Goal: Task Accomplishment & Management: Use online tool/utility

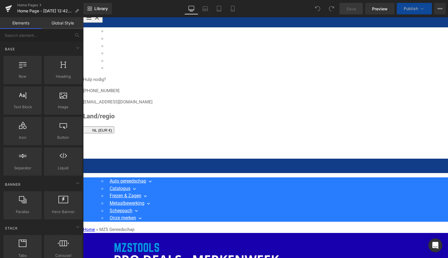
scroll to position [268, 0]
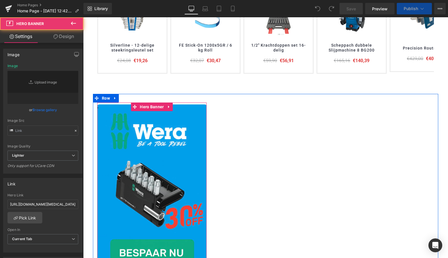
click at [182, 111] on link at bounding box center [151, 189] width 109 height 174
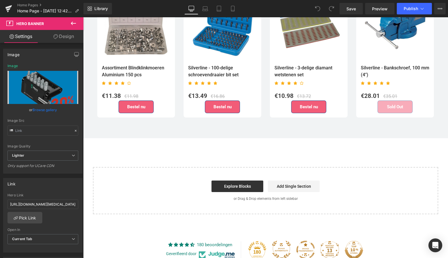
scroll to position [1609, 0]
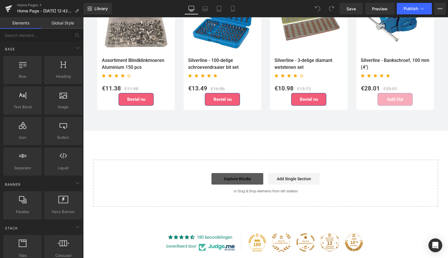
click at [239, 177] on link "Explore Blocks" at bounding box center [238, 179] width 52 height 12
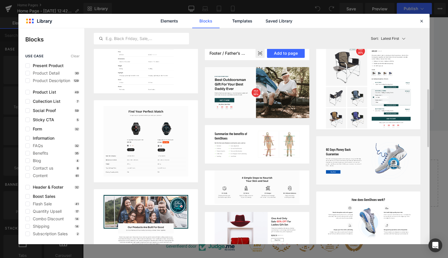
scroll to position [224, 0]
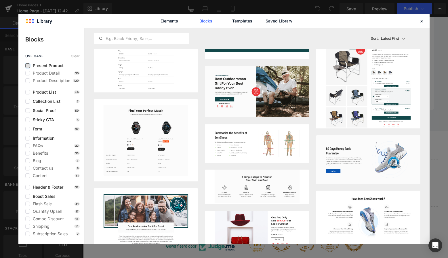
click at [29, 65] on label at bounding box center [27, 65] width 5 height 5
click at [28, 66] on input "checkbox" at bounding box center [28, 66] width 0 height 0
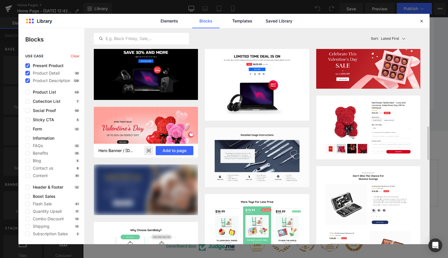
scroll to position [630, 0]
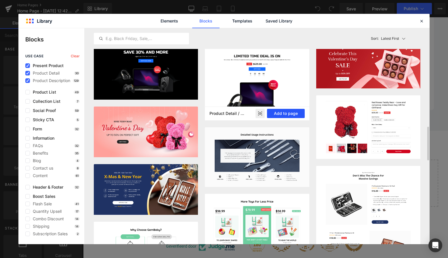
click at [284, 113] on button "Add to page" at bounding box center [286, 113] width 38 height 9
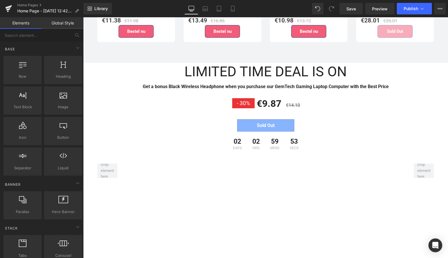
scroll to position [1680, 0]
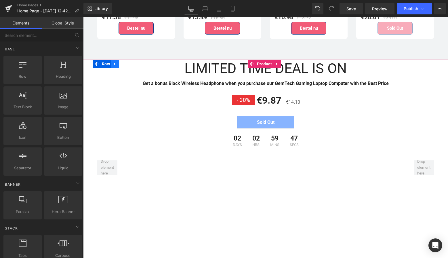
click at [116, 61] on link at bounding box center [114, 64] width 7 height 9
click at [129, 62] on icon at bounding box center [130, 64] width 4 height 4
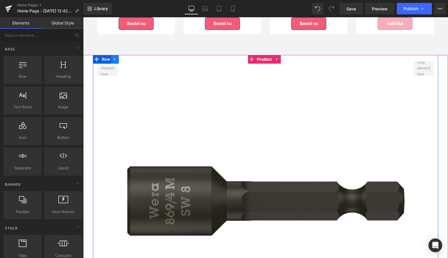
click at [115, 57] on icon at bounding box center [115, 59] width 4 height 4
click at [130, 57] on icon at bounding box center [130, 59] width 4 height 4
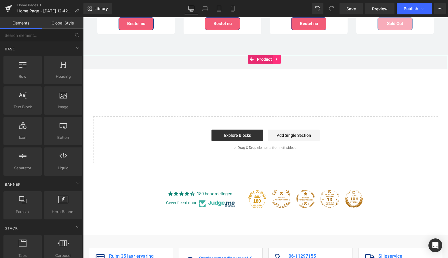
click at [278, 57] on link at bounding box center [276, 59] width 7 height 9
click at [280, 57] on icon at bounding box center [281, 59] width 4 height 4
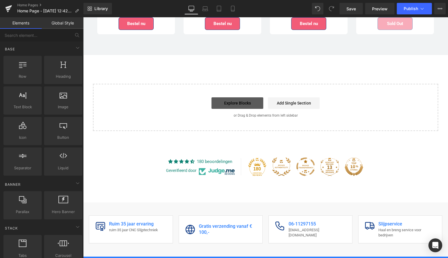
click at [238, 98] on link "Explore Blocks" at bounding box center [238, 103] width 52 height 12
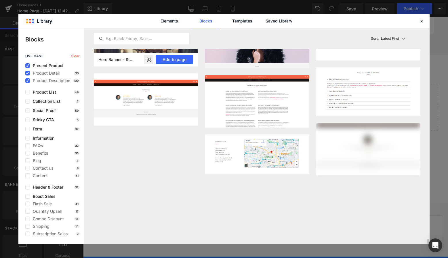
scroll to position [9282, 0]
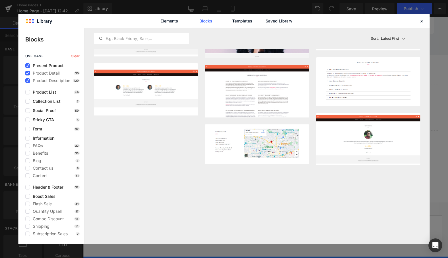
click at [30, 63] on span "Present Product" at bounding box center [47, 65] width 34 height 5
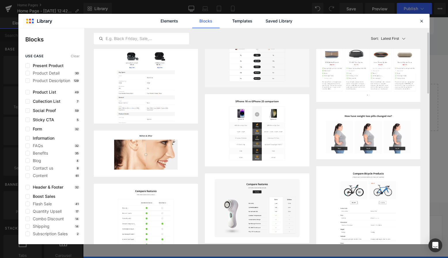
scroll to position [16, 0]
click at [169, 25] on link "Elements" at bounding box center [169, 21] width 27 height 14
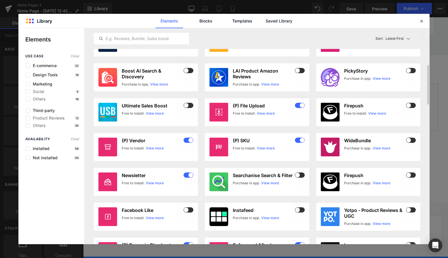
scroll to position [159, 0]
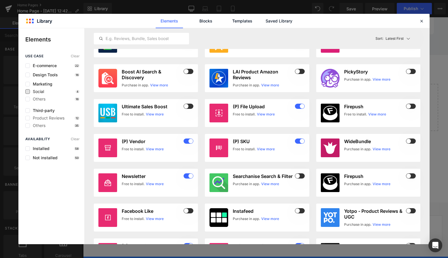
click at [39, 93] on span "Social" at bounding box center [37, 91] width 14 height 5
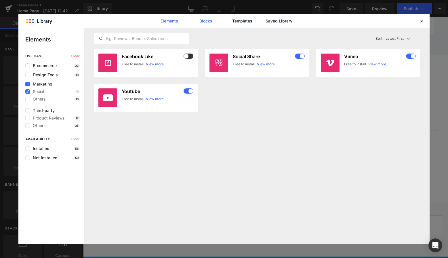
click at [202, 22] on link "Blocks" at bounding box center [205, 21] width 27 height 14
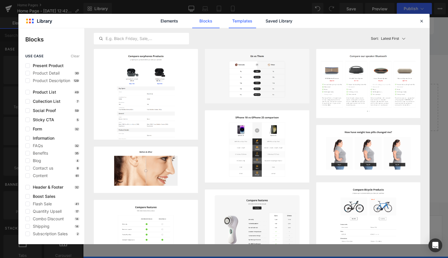
click at [238, 20] on link "Templates" at bounding box center [242, 21] width 27 height 14
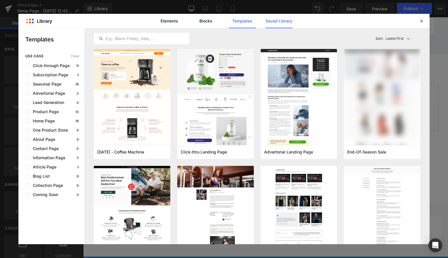
click at [276, 21] on link "Saved Library" at bounding box center [278, 21] width 27 height 14
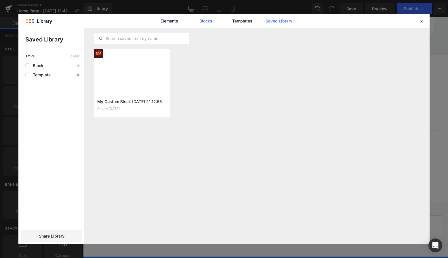
click at [213, 21] on link "Blocks" at bounding box center [205, 21] width 27 height 14
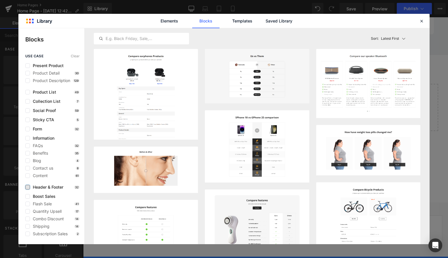
click at [28, 188] on label at bounding box center [27, 187] width 5 height 5
click at [28, 187] on input "checkbox" at bounding box center [28, 187] width 0 height 0
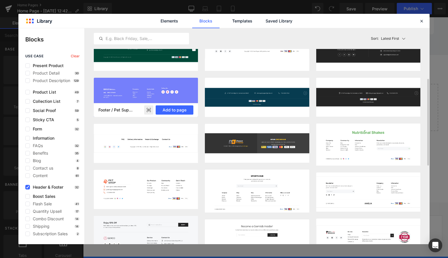
scroll to position [114, 0]
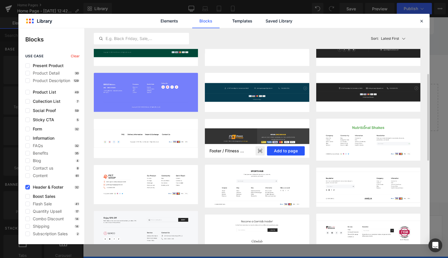
click at [277, 150] on button "Add to page" at bounding box center [286, 150] width 38 height 9
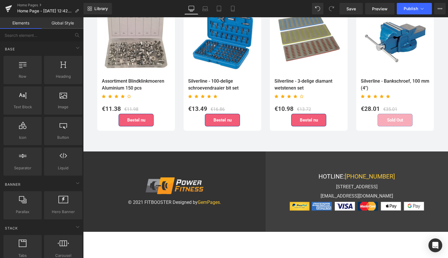
scroll to position [1601, 0]
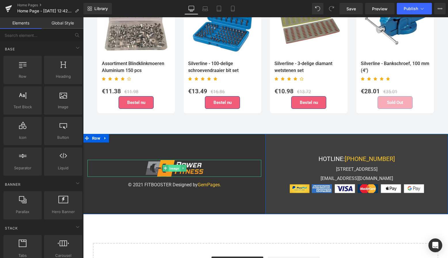
click at [172, 165] on span "Image" at bounding box center [174, 168] width 12 height 7
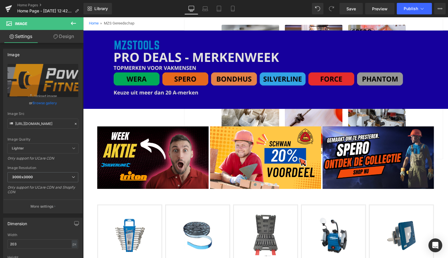
scroll to position [37, 0]
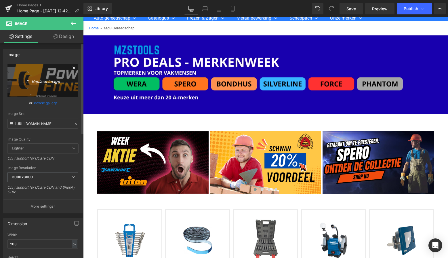
click at [46, 82] on icon "Replace Image" at bounding box center [43, 80] width 46 height 7
type input "C:\fakepath\Scherm­afbeelding [DATE] om [DATE].png"
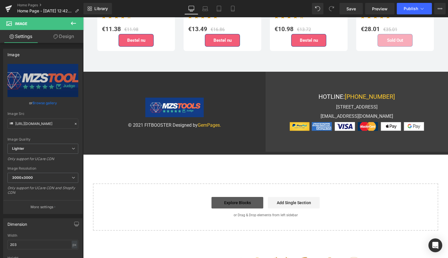
scroll to position [1659, 0]
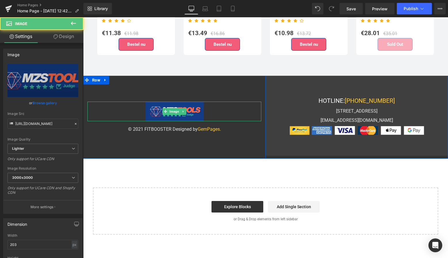
click at [231, 108] on div at bounding box center [175, 112] width 174 height 20
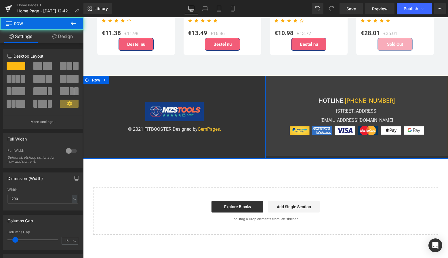
click at [227, 85] on div "Image © 2021 FITBOOSTER Designed by GemPages. Text Block Row" at bounding box center [174, 117] width 183 height 83
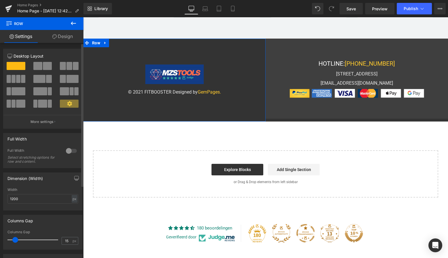
scroll to position [0, 0]
click at [108, 77] on div at bounding box center [175, 74] width 174 height 20
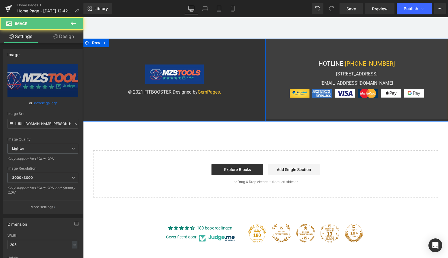
click at [120, 53] on div "Image © 2021 FITBOOSTER Designed by GemPages. Text Block Row" at bounding box center [174, 80] width 183 height 83
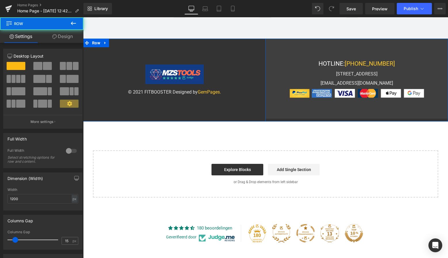
click at [121, 51] on div "Image © 2021 FITBOOSTER Designed by GemPages. Text Block Row" at bounding box center [174, 80] width 183 height 83
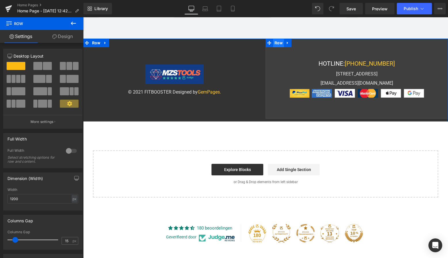
click at [279, 39] on span "Row" at bounding box center [278, 43] width 11 height 9
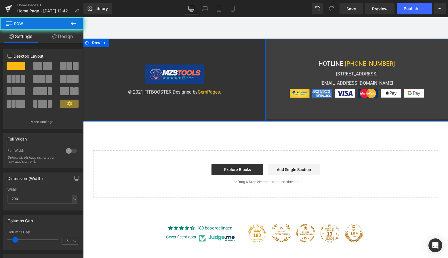
click at [231, 54] on div "Image © 2021 FITBOOSTER Designed by GemPages. Text Block Row" at bounding box center [174, 80] width 183 height 83
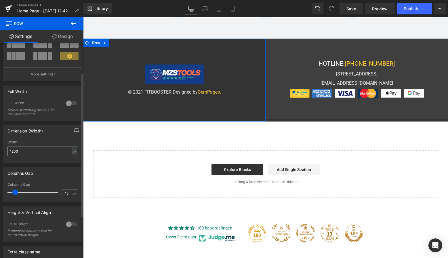
scroll to position [51, 0]
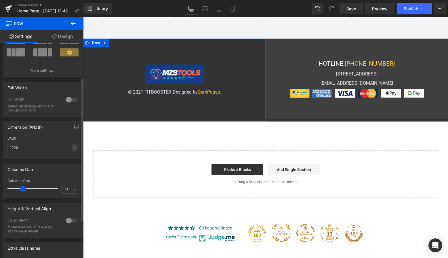
drag, startPoint x: 16, startPoint y: 189, endPoint x: 23, endPoint y: 191, distance: 7.3
click at [23, 191] on span at bounding box center [23, 189] width 6 height 6
drag, startPoint x: 24, startPoint y: 190, endPoint x: 14, endPoint y: 188, distance: 9.4
click at [14, 188] on span at bounding box center [13, 189] width 6 height 6
click at [16, 188] on span at bounding box center [16, 189] width 6 height 6
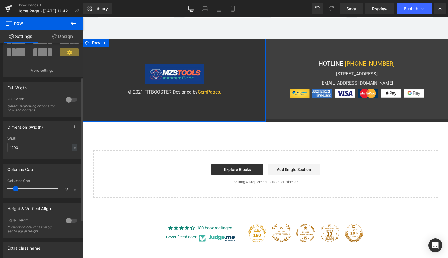
click at [69, 100] on div at bounding box center [71, 99] width 14 height 9
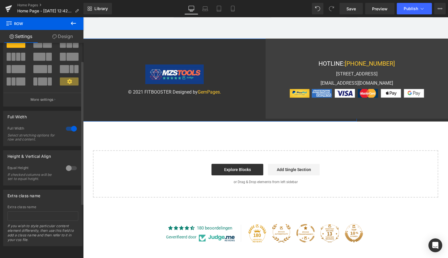
scroll to position [27, 0]
click at [70, 125] on div at bounding box center [71, 128] width 14 height 9
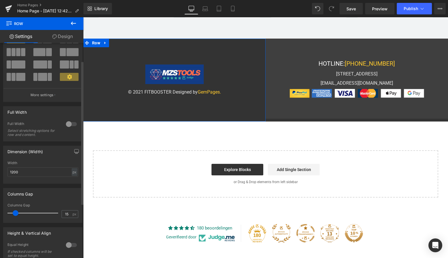
click at [69, 76] on icon at bounding box center [69, 76] width 5 height 5
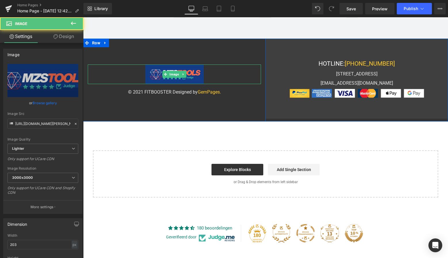
click at [102, 75] on div at bounding box center [174, 74] width 173 height 20
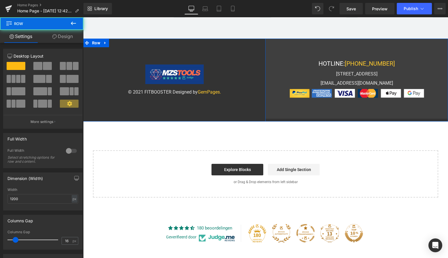
click at [98, 97] on div "Image © 2021 FITBOOSTER Designed by GemPages. Text Block Row" at bounding box center [174, 80] width 183 height 83
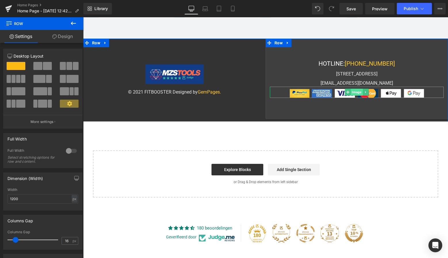
click at [352, 89] on span "Image" at bounding box center [357, 92] width 12 height 7
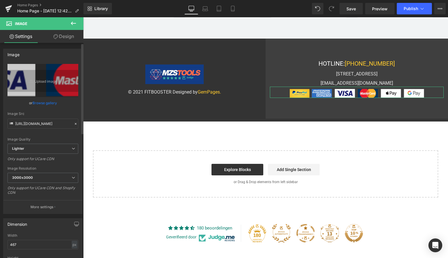
click at [44, 103] on link "Browse gallery" at bounding box center [45, 103] width 24 height 10
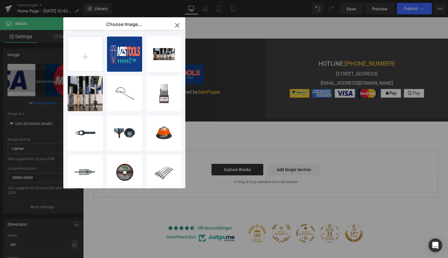
click at [174, 27] on icon "button" at bounding box center [177, 25] width 9 height 9
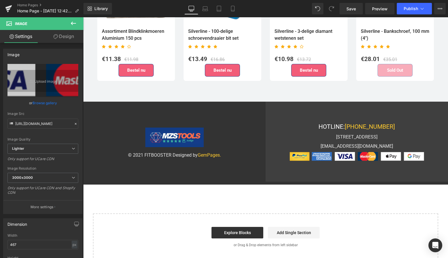
scroll to position [1636, 0]
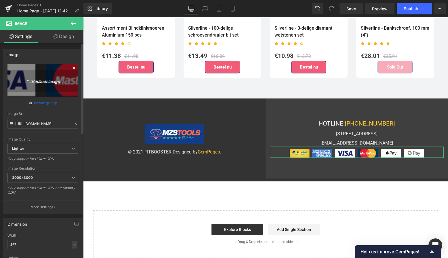
click at [44, 82] on icon "Replace Image" at bounding box center [43, 80] width 46 height 7
type input "C:\fakepath\Scherm­afbeelding [DATE] om [DATE].png"
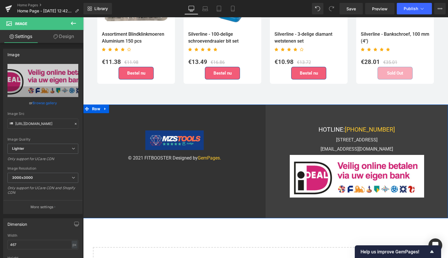
scroll to position [1633, 0]
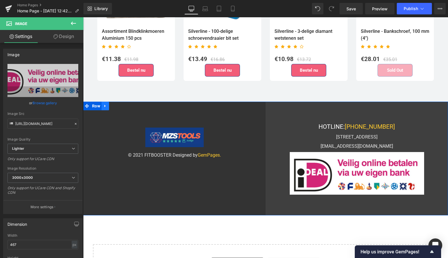
click at [103, 104] on icon at bounding box center [105, 106] width 4 height 4
click at [118, 104] on icon at bounding box center [120, 106] width 4 height 4
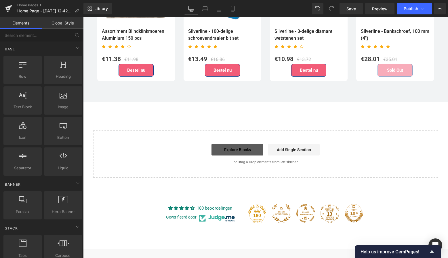
click at [246, 149] on link "Explore Blocks" at bounding box center [238, 150] width 52 height 12
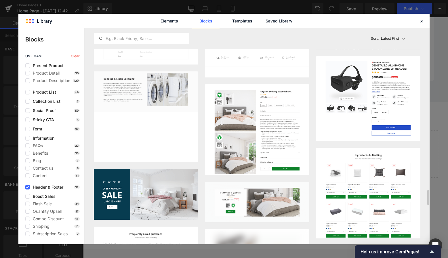
scroll to position [2328, 0]
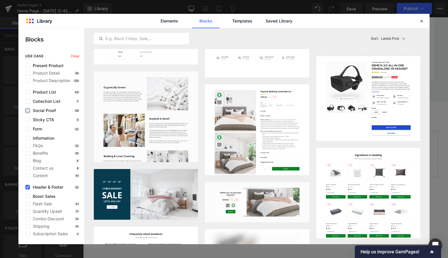
click at [28, 111] on label at bounding box center [27, 110] width 5 height 5
click at [28, 111] on input "checkbox" at bounding box center [28, 111] width 0 height 0
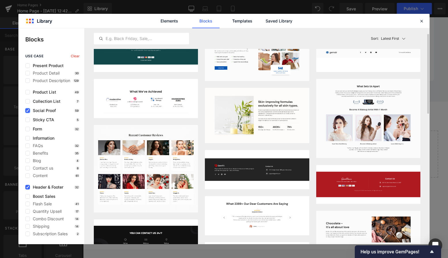
scroll to position [16, 0]
click at [177, 62] on button "Add to page" at bounding box center [175, 64] width 38 height 9
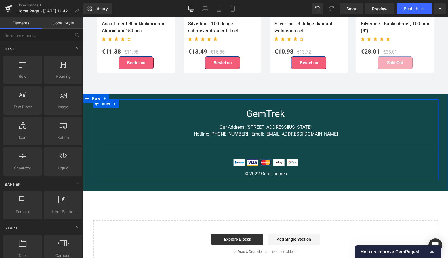
scroll to position [1639, 0]
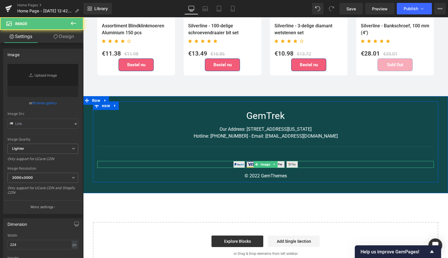
click at [237, 161] on img at bounding box center [265, 164] width 64 height 7
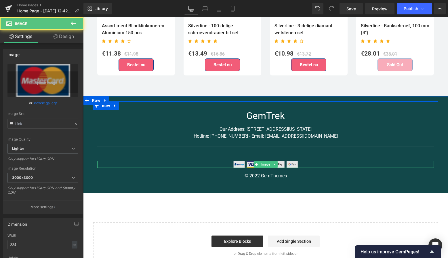
click at [247, 161] on img at bounding box center [265, 164] width 64 height 7
click at [235, 161] on img at bounding box center [265, 164] width 64 height 7
click at [237, 161] on img at bounding box center [265, 164] width 64 height 7
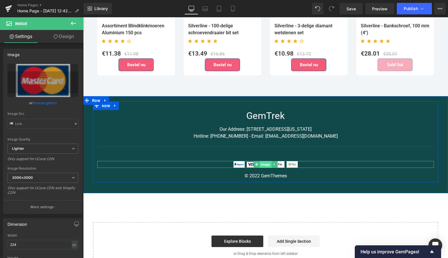
click at [263, 161] on span "Image" at bounding box center [266, 164] width 12 height 7
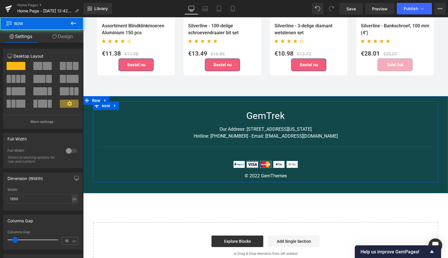
click at [212, 105] on div "GemTrek Heading Our Address: [STREET_ADDRESS][US_STATE] Hotline: [PHONE_NUMBER]…" at bounding box center [265, 141] width 345 height 81
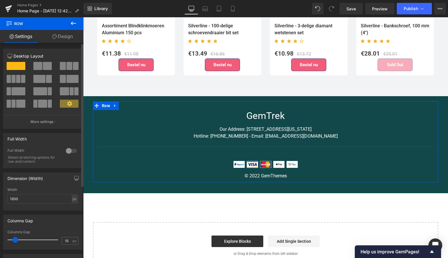
click at [21, 79] on span at bounding box center [23, 79] width 4 height 8
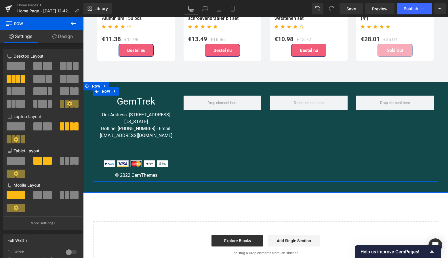
scroll to position [1647, 0]
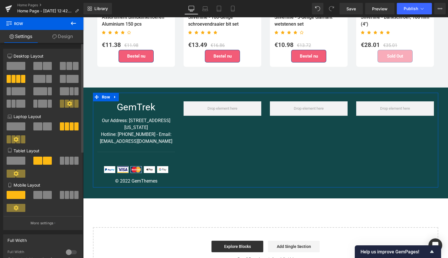
click at [41, 79] on span at bounding box center [39, 79] width 12 height 8
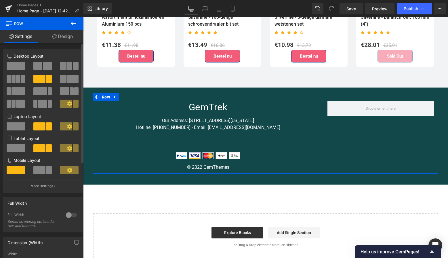
click at [60, 78] on span at bounding box center [63, 79] width 6 height 8
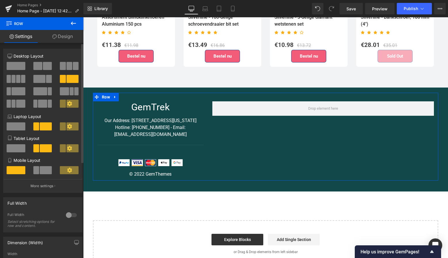
click at [65, 89] on span at bounding box center [64, 91] width 9 height 8
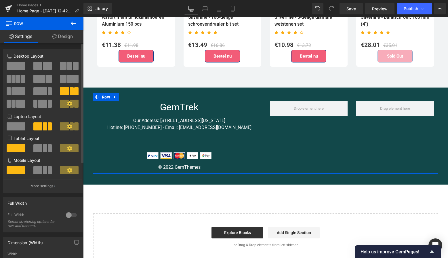
click at [20, 126] on span at bounding box center [16, 126] width 19 height 8
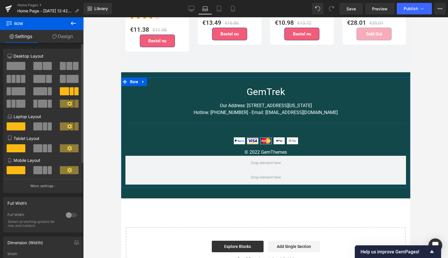
scroll to position [1542, 0]
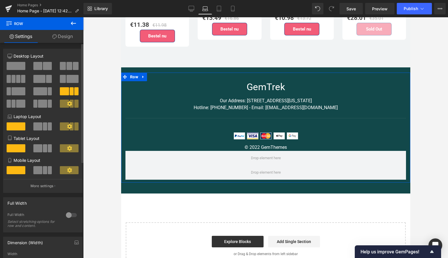
click at [17, 67] on span at bounding box center [16, 66] width 19 height 8
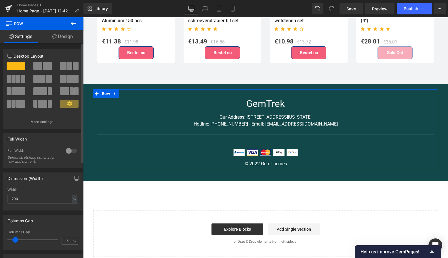
scroll to position [1657, 0]
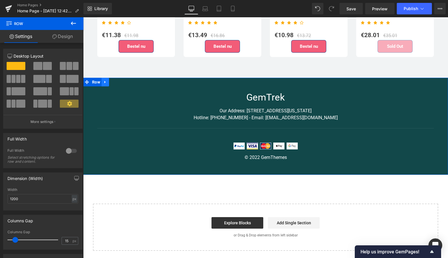
click at [105, 80] on icon at bounding box center [105, 82] width 4 height 4
click at [120, 80] on icon at bounding box center [120, 82] width 4 height 4
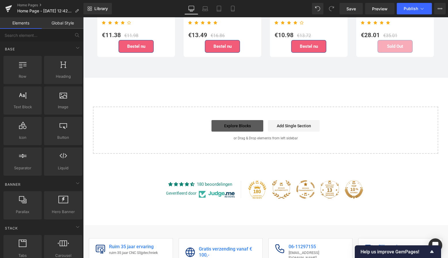
click at [241, 120] on link "Explore Blocks" at bounding box center [238, 126] width 52 height 12
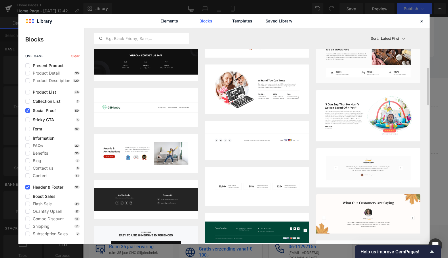
scroll to position [201, 0]
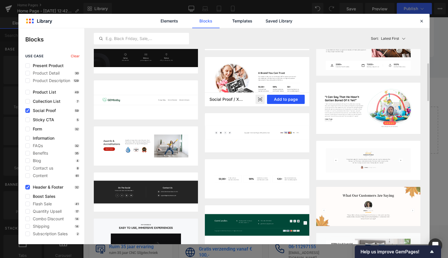
click at [286, 98] on button "Add to page" at bounding box center [286, 99] width 38 height 9
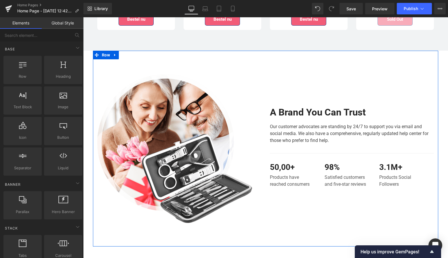
scroll to position [1685, 0]
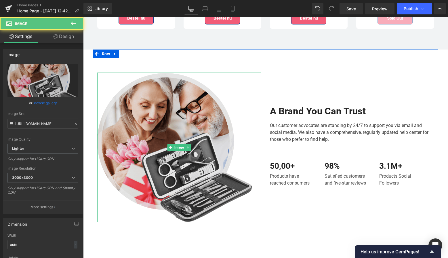
click at [197, 107] on img at bounding box center [179, 148] width 164 height 150
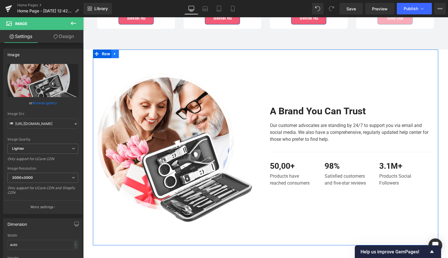
click at [113, 52] on icon at bounding box center [115, 54] width 4 height 4
click at [131, 52] on icon at bounding box center [130, 54] width 4 height 4
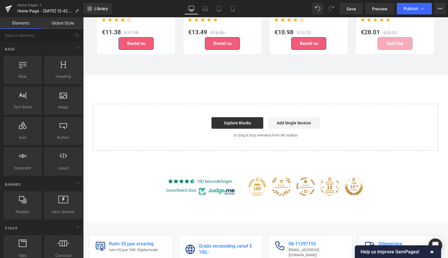
scroll to position [1650, 0]
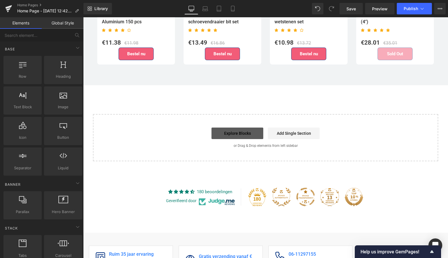
click at [233, 129] on link "Explore Blocks" at bounding box center [238, 134] width 52 height 12
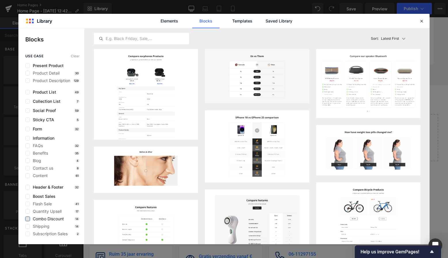
click at [27, 219] on label at bounding box center [27, 218] width 5 height 5
click at [28, 219] on input "checkbox" at bounding box center [28, 219] width 0 height 0
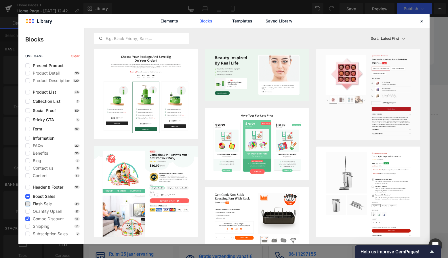
click at [27, 205] on label at bounding box center [27, 204] width 5 height 5
click at [28, 204] on input "checkbox" at bounding box center [28, 204] width 0 height 0
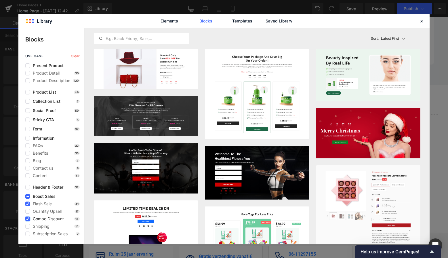
click at [29, 218] on label at bounding box center [27, 218] width 5 height 5
click at [28, 219] on input "checkbox" at bounding box center [28, 219] width 0 height 0
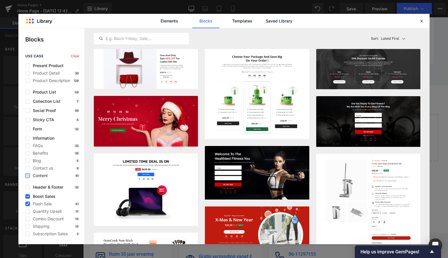
click at [26, 176] on label at bounding box center [27, 175] width 5 height 5
click at [28, 176] on input "checkbox" at bounding box center [28, 176] width 0 height 0
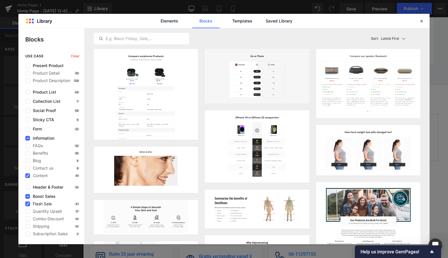
click at [29, 202] on label at bounding box center [27, 204] width 5 height 5
click at [28, 204] on input "checkbox" at bounding box center [28, 204] width 0 height 0
click at [26, 147] on label at bounding box center [27, 145] width 5 height 5
click at [28, 146] on input "checkbox" at bounding box center [28, 146] width 0 height 0
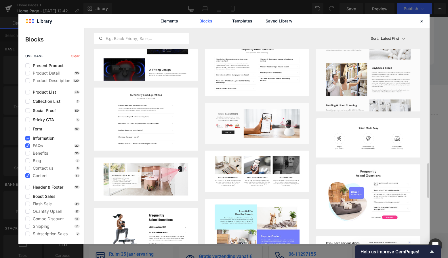
scroll to position [844, 0]
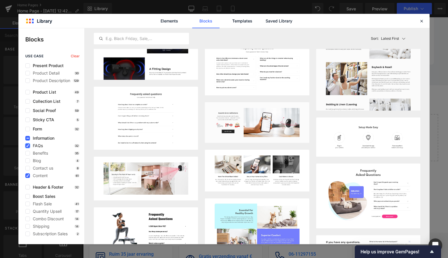
click at [26, 146] on icon at bounding box center [27, 146] width 3 height 0
click at [28, 146] on input "checkbox" at bounding box center [28, 146] width 0 height 0
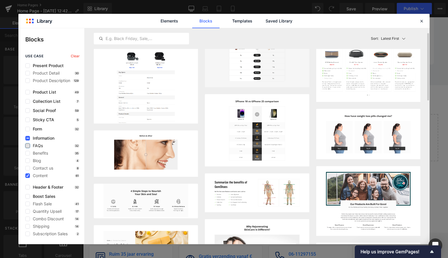
scroll to position [16, 0]
click at [28, 174] on label at bounding box center [27, 175] width 5 height 5
click at [28, 176] on input "checkbox" at bounding box center [28, 176] width 0 height 0
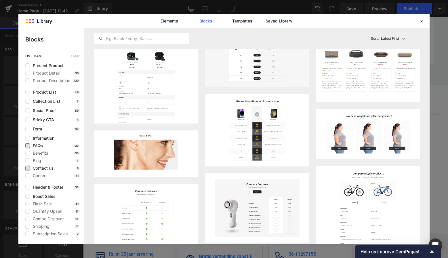
click at [27, 169] on label at bounding box center [27, 168] width 5 height 5
click at [28, 168] on input "checkbox" at bounding box center [28, 168] width 0 height 0
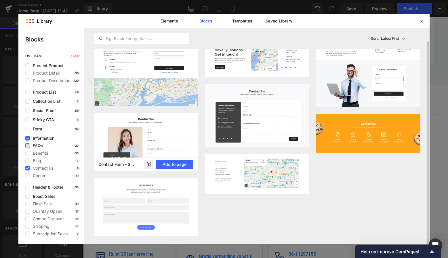
scroll to position [12, 0]
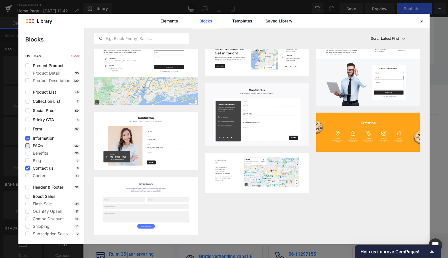
click at [28, 168] on icon at bounding box center [27, 168] width 3 height 0
click at [28, 168] on input "checkbox" at bounding box center [28, 168] width 0 height 0
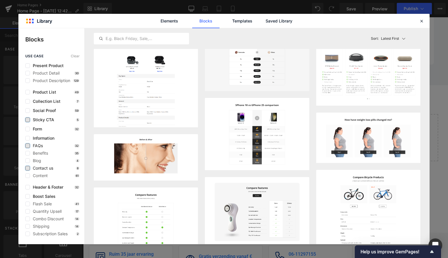
click at [27, 121] on label at bounding box center [27, 119] width 5 height 5
click at [28, 120] on input "checkbox" at bounding box center [28, 120] width 0 height 0
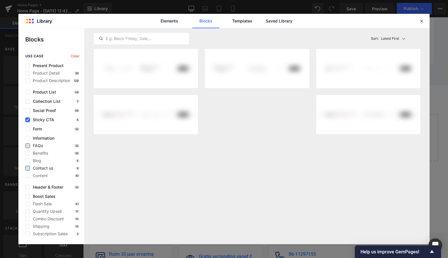
scroll to position [0, 0]
click at [27, 120] on icon at bounding box center [27, 120] width 3 height 0
click at [28, 120] on input "checkbox" at bounding box center [28, 120] width 0 height 0
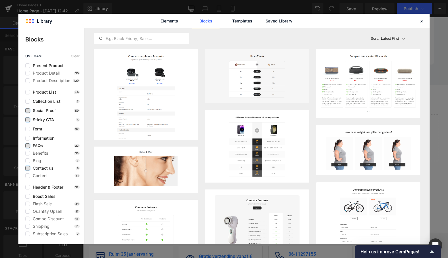
click at [27, 113] on label at bounding box center [27, 110] width 5 height 5
click at [28, 111] on input "checkbox" at bounding box center [28, 111] width 0 height 0
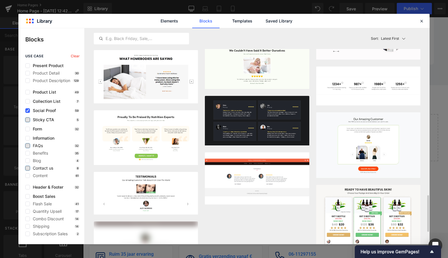
scroll to position [984, 0]
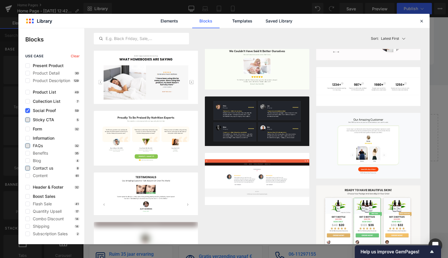
click at [27, 109] on label at bounding box center [27, 110] width 5 height 5
click at [28, 111] on input "checkbox" at bounding box center [28, 111] width 0 height 0
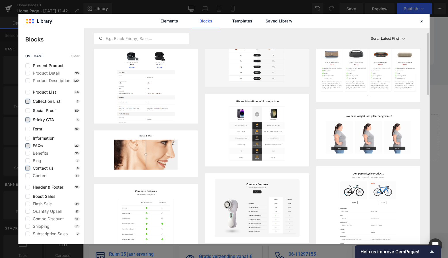
scroll to position [16, 0]
click at [29, 94] on div "use case Clear Present Product Product Detail 30 Product Description 129 Produc…" at bounding box center [51, 145] width 66 height 182
click at [29, 93] on label at bounding box center [27, 92] width 5 height 5
click at [28, 92] on input "checkbox" at bounding box center [28, 92] width 0 height 0
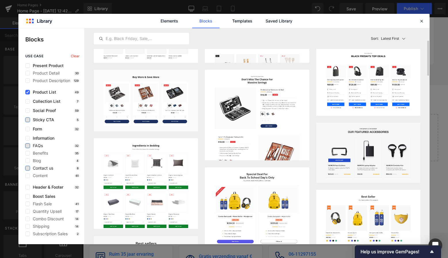
scroll to position [77, 0]
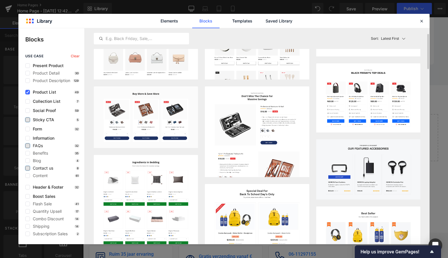
scroll to position [57, 0]
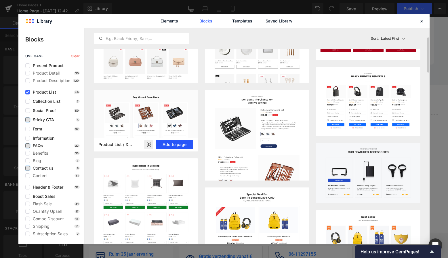
click at [173, 146] on button "Add to page" at bounding box center [175, 144] width 38 height 9
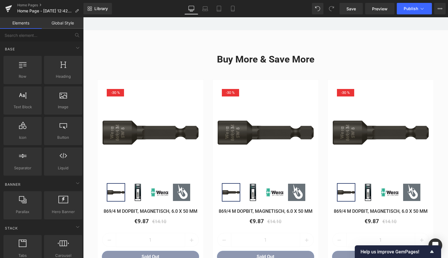
scroll to position [1710, 0]
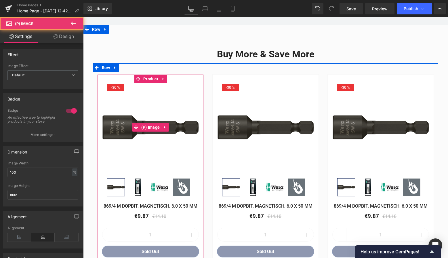
click at [145, 115] on img at bounding box center [150, 127] width 97 height 97
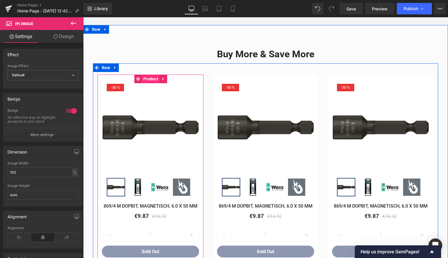
click at [150, 75] on span "Product" at bounding box center [151, 79] width 18 height 9
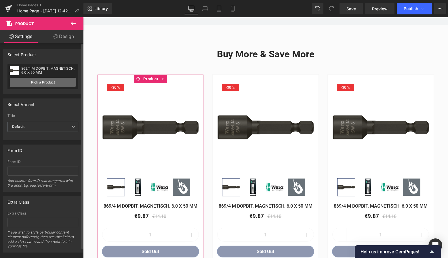
click at [50, 82] on link "Pick a Product" at bounding box center [43, 82] width 66 height 9
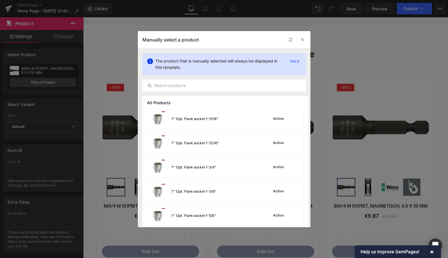
scroll to position [331, 0]
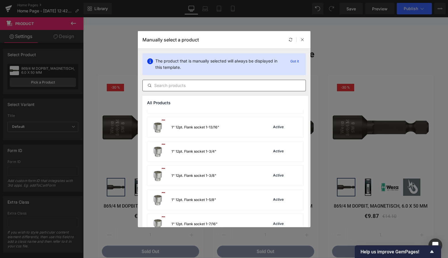
click at [171, 89] on div at bounding box center [224, 86] width 164 height 12
click at [170, 85] on input "text" at bounding box center [224, 85] width 163 height 7
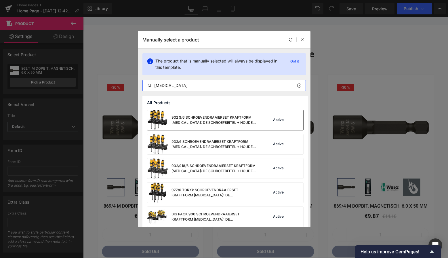
type input "[MEDICAL_DATA]"
click at [197, 117] on div "932 S/6 SCHROEVENDRAAIERSET KRAFTFORM [MEDICAL_DATA]: DE SCHROEFBEITEL + HOUDER…" at bounding box center [215, 120] width 86 height 10
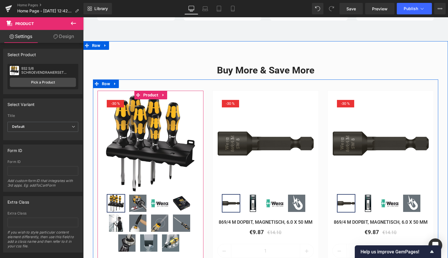
scroll to position [1683, 0]
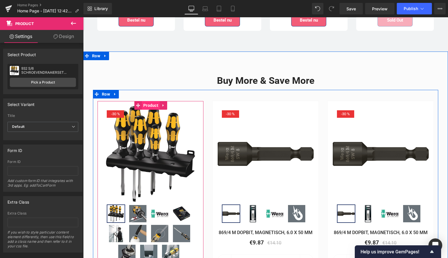
click at [156, 101] on span "Product" at bounding box center [151, 105] width 18 height 9
click at [151, 101] on span "Product" at bounding box center [151, 105] width 18 height 9
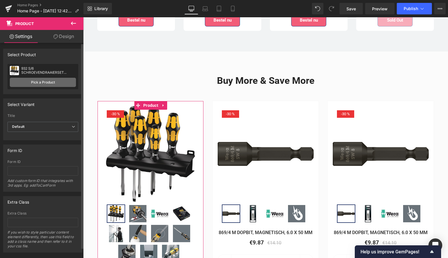
click at [48, 83] on link "Pick a Product" at bounding box center [43, 82] width 66 height 9
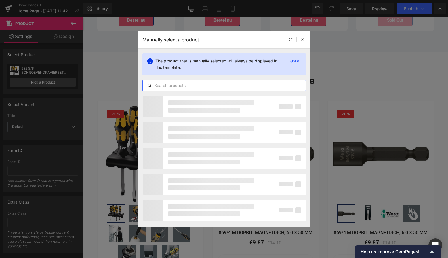
click at [174, 87] on input "text" at bounding box center [224, 85] width 163 height 7
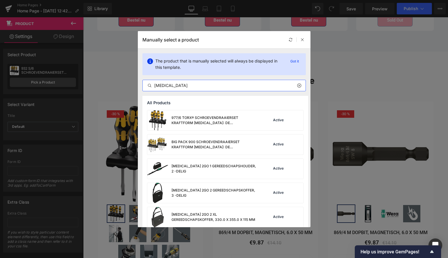
scroll to position [75, 0]
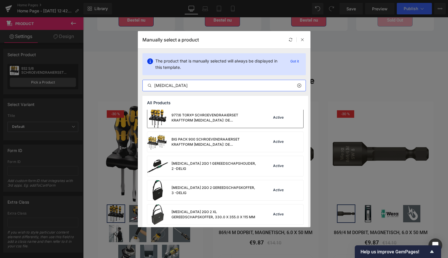
type input "[MEDICAL_DATA]"
click at [205, 118] on div "977/6 TORX® SCHROEVENDRAAIERSET KRAFTFORM [MEDICAL_DATA]: DE SCHROEFBEITEL + HO…" at bounding box center [215, 118] width 86 height 10
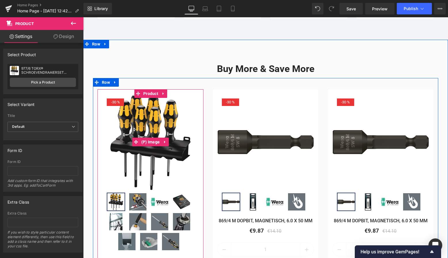
scroll to position [1693, 0]
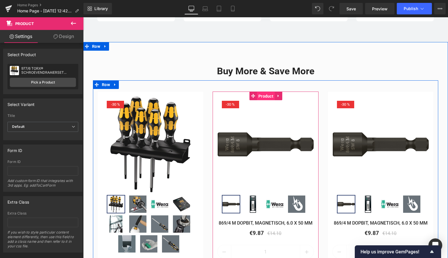
click at [260, 92] on span "Product" at bounding box center [266, 96] width 18 height 9
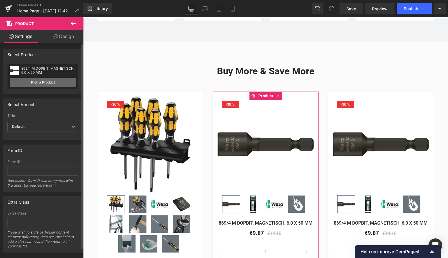
click at [46, 86] on link "Pick a Product" at bounding box center [43, 82] width 66 height 9
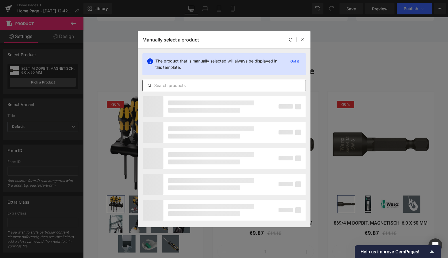
click at [172, 88] on input "text" at bounding box center [224, 85] width 163 height 7
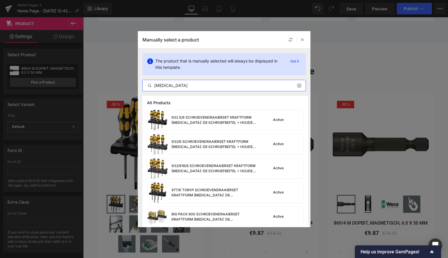
drag, startPoint x: 170, startPoint y: 85, endPoint x: 143, endPoint y: 85, distance: 27.1
click at [143, 85] on input "[MEDICAL_DATA]" at bounding box center [224, 85] width 163 height 7
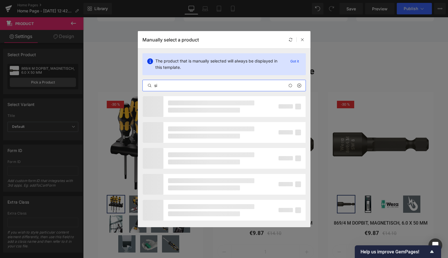
type input "s"
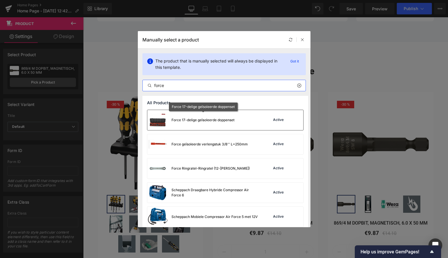
type input "force"
click at [188, 120] on div "Force 17-delige geïsoleerde doppenset" at bounding box center [203, 119] width 63 height 5
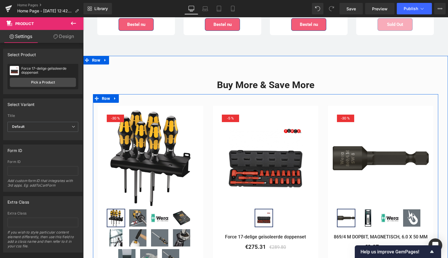
scroll to position [1679, 0]
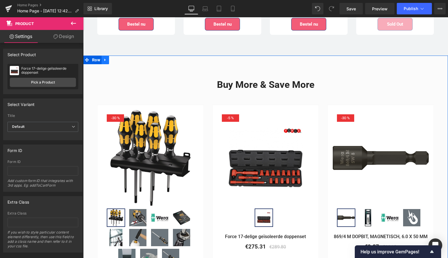
click at [102, 56] on link at bounding box center [105, 60] width 7 height 9
click at [120, 58] on icon at bounding box center [120, 60] width 4 height 4
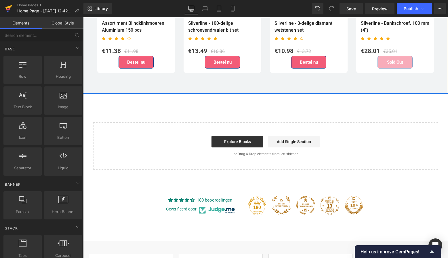
scroll to position [1640, 0]
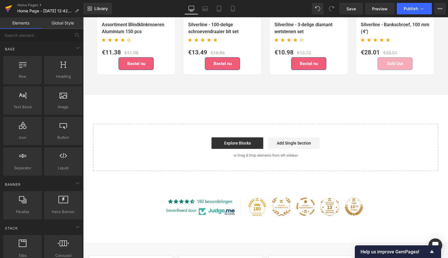
click at [7, 10] on icon at bounding box center [8, 9] width 4 height 3
